Goal: Entertainment & Leisure: Consume media (video, audio)

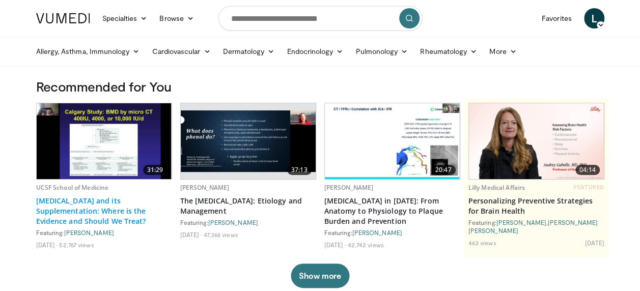
click at [83, 204] on link "[MEDICAL_DATA] and its Supplementation: Where is the Evidence and Should We Tre…" at bounding box center [104, 211] width 136 height 31
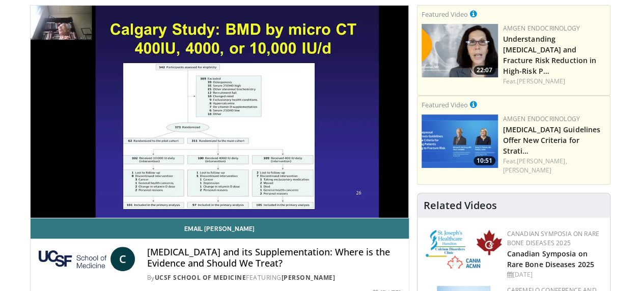
scroll to position [51, 0]
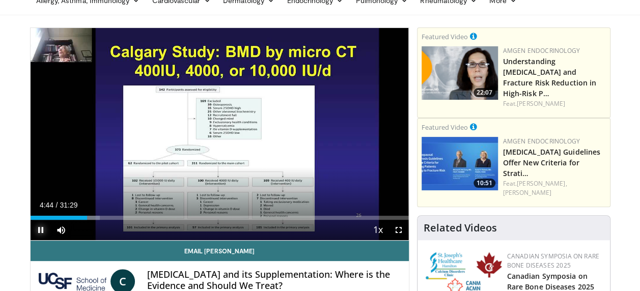
click at [43, 232] on span "Video Player" at bounding box center [41, 230] width 20 height 20
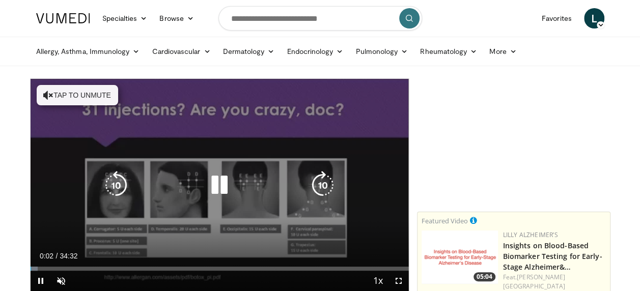
click at [43, 95] on icon "Video Player" at bounding box center [48, 95] width 10 height 10
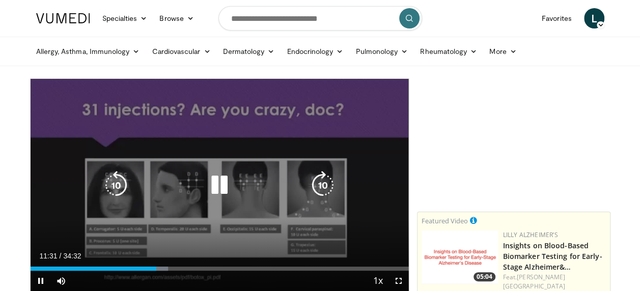
click at [219, 184] on icon "Video Player" at bounding box center [219, 185] width 29 height 29
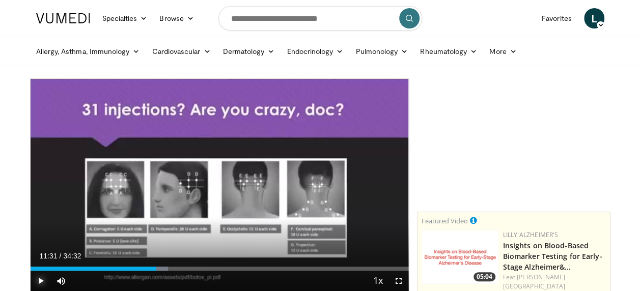
click at [40, 281] on span "Video Player" at bounding box center [41, 281] width 20 height 20
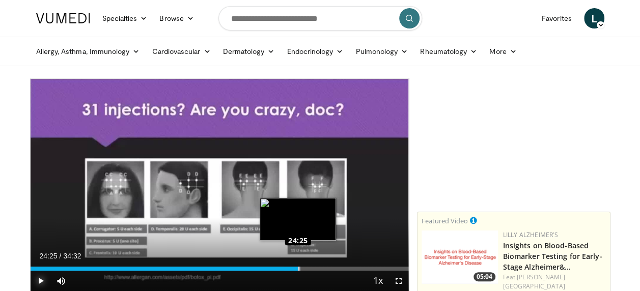
click at [298, 269] on div "Loaded : 71.40% 24:25 24:25" at bounding box center [220, 269] width 378 height 4
drag, startPoint x: 297, startPoint y: 269, endPoint x: 308, endPoint y: 268, distance: 10.7
click at [308, 268] on div "Loaded : 75.61% 25:24 25:21" at bounding box center [220, 269] width 378 height 4
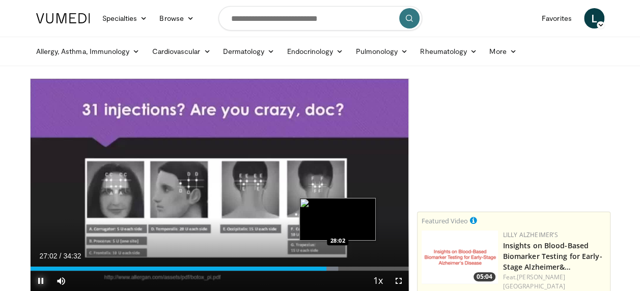
click at [337, 269] on div "Loaded : 81.35% 27:02 28:02" at bounding box center [220, 269] width 378 height 4
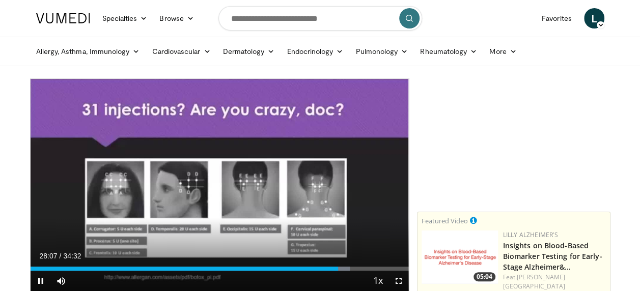
click at [348, 271] on div "Current Time 28:07 / Duration 34:32 Pause Skip Backward Skip Forward Mute Loade…" at bounding box center [220, 281] width 378 height 20
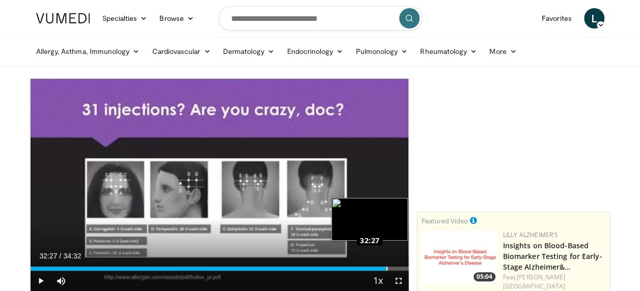
drag, startPoint x: 339, startPoint y: 270, endPoint x: 386, endPoint y: 269, distance: 47.4
click at [386, 269] on div "Loaded : 94.27% 32:27 32:27" at bounding box center [220, 269] width 378 height 4
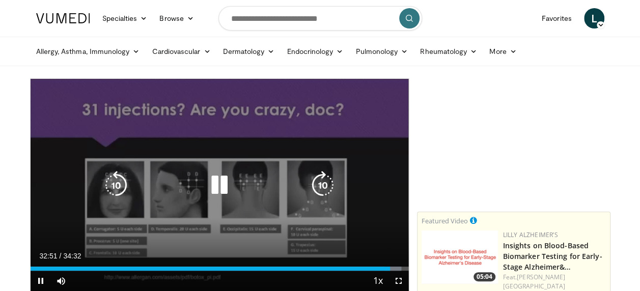
click at [219, 187] on icon "Video Player" at bounding box center [219, 185] width 29 height 29
